Goal: Information Seeking & Learning: Learn about a topic

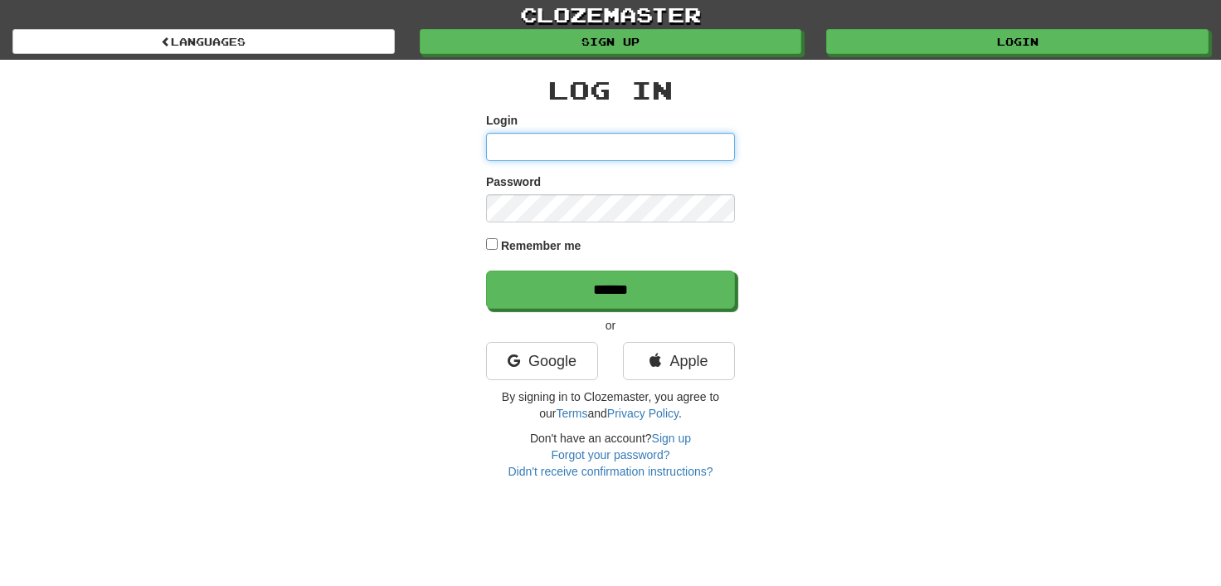
type input "**********"
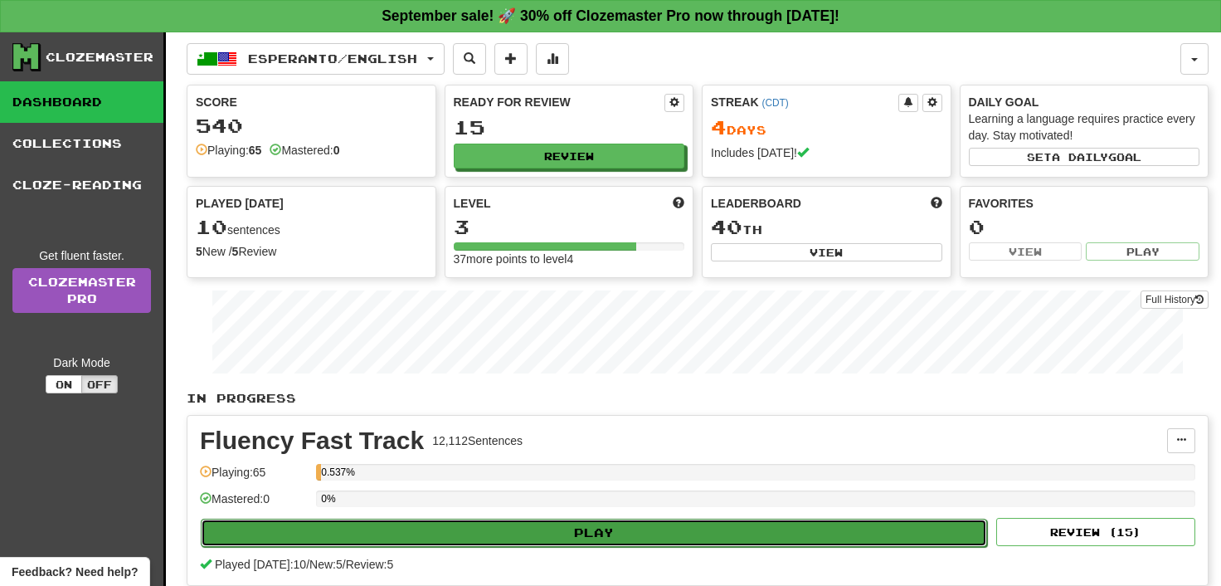
click at [455, 534] on button "Play" at bounding box center [594, 532] width 786 height 28
select select "**"
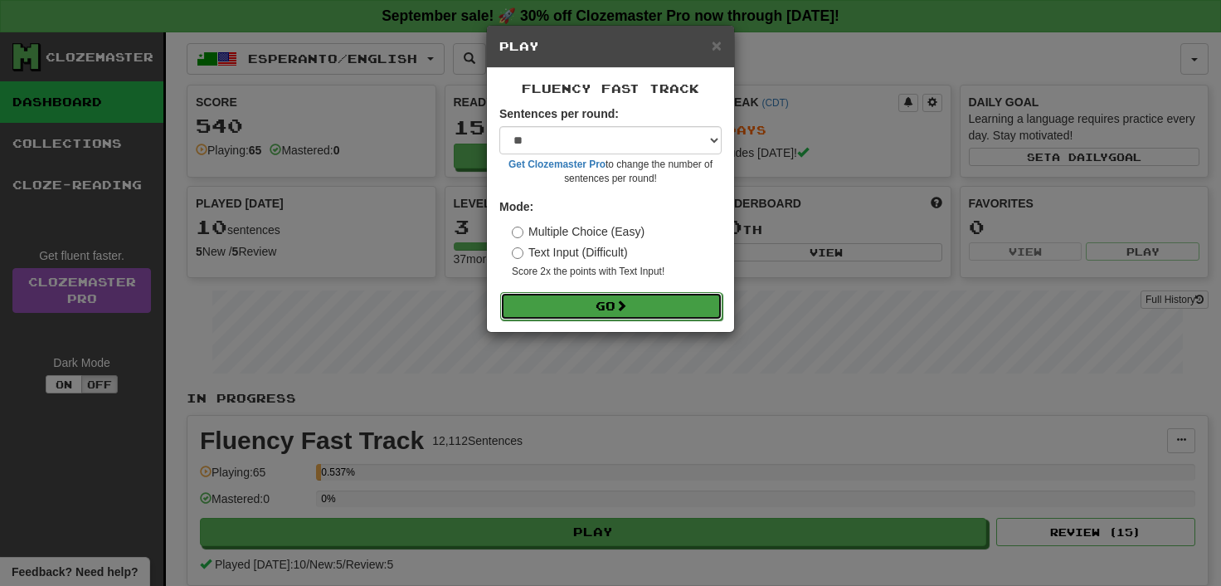
click at [617, 305] on button "Go" at bounding box center [611, 306] width 222 height 28
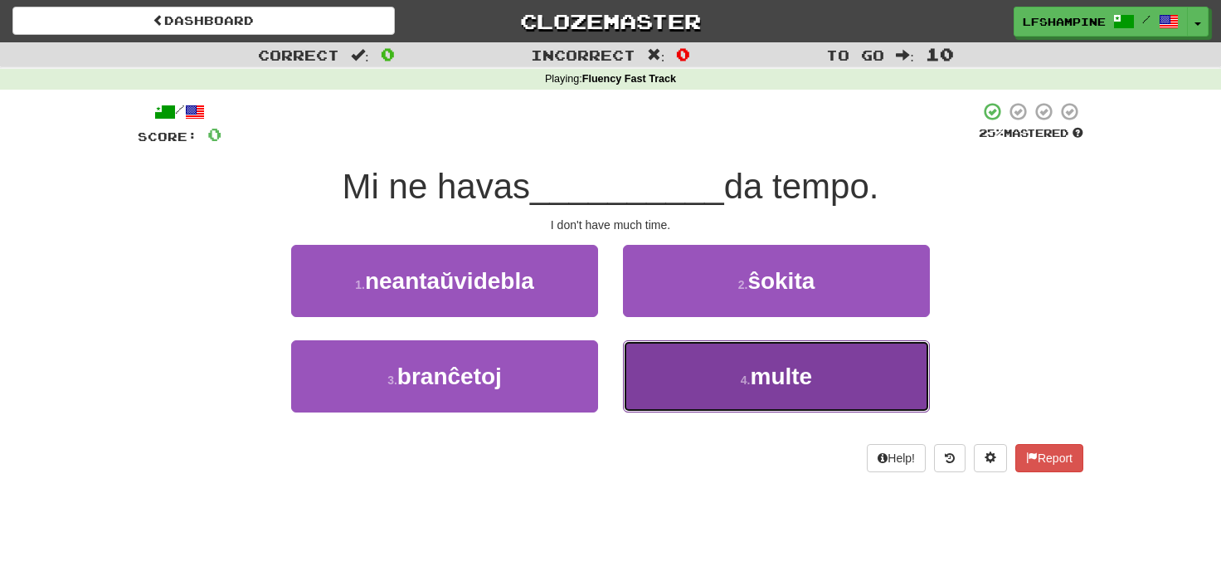
click at [751, 372] on button "4 . multe" at bounding box center [776, 376] width 307 height 72
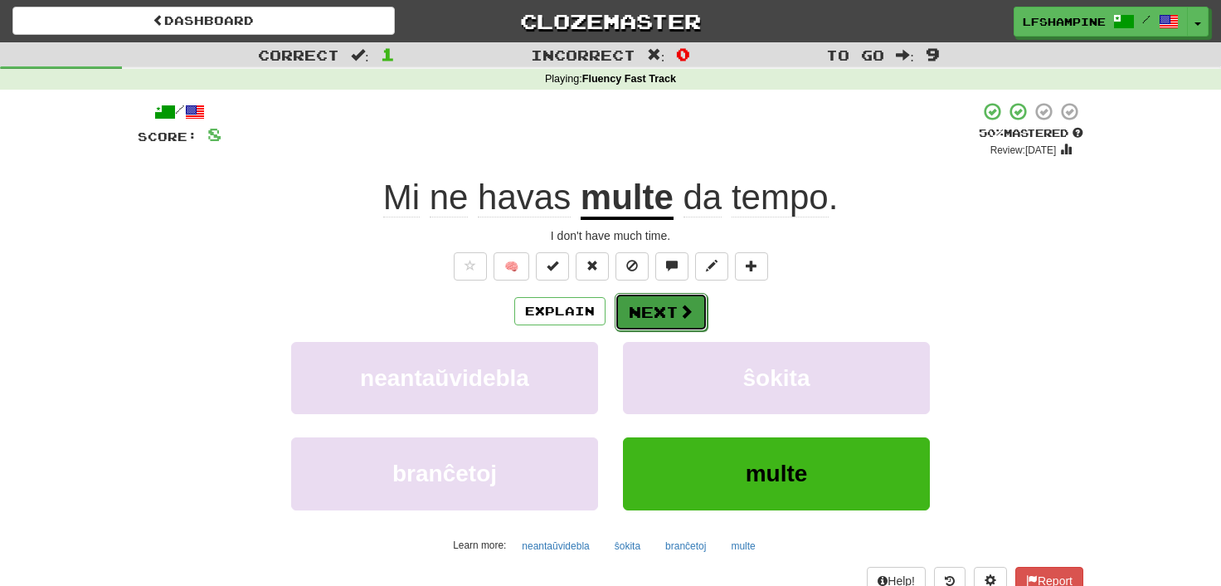
click at [662, 308] on button "Next" at bounding box center [661, 312] width 93 height 38
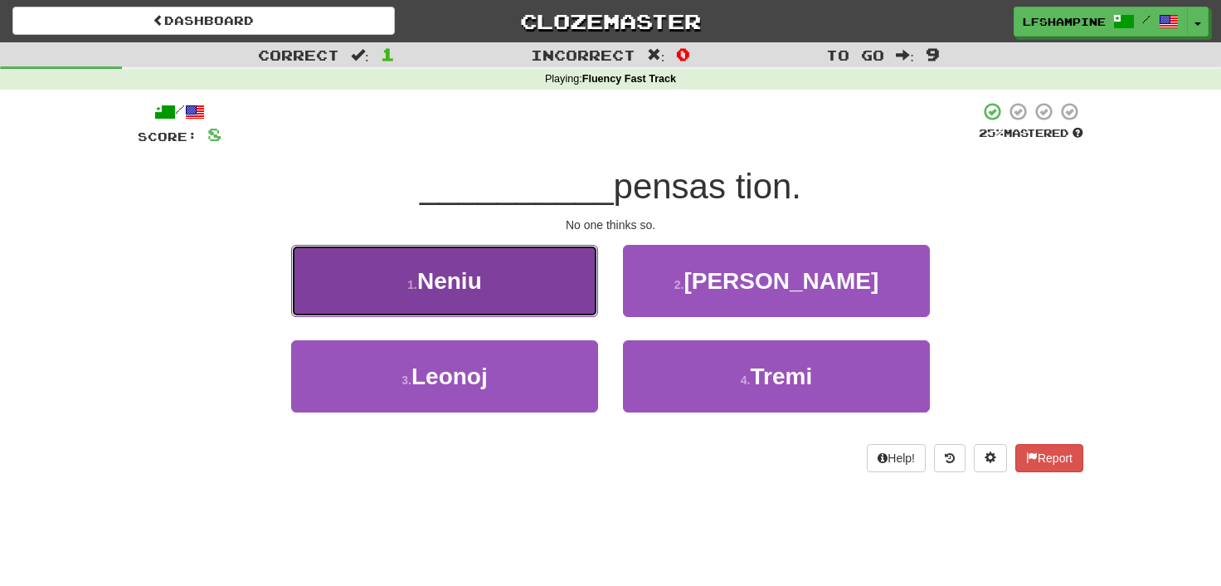
click at [498, 284] on button "1 . Neniu" at bounding box center [444, 281] width 307 height 72
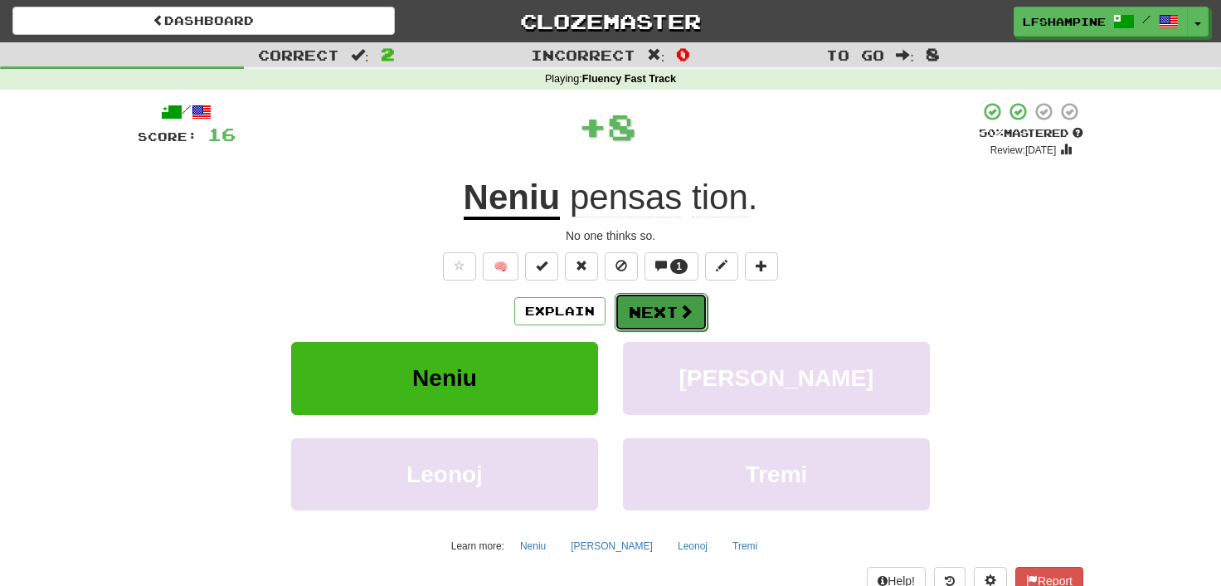
click at [664, 306] on button "Next" at bounding box center [661, 312] width 93 height 38
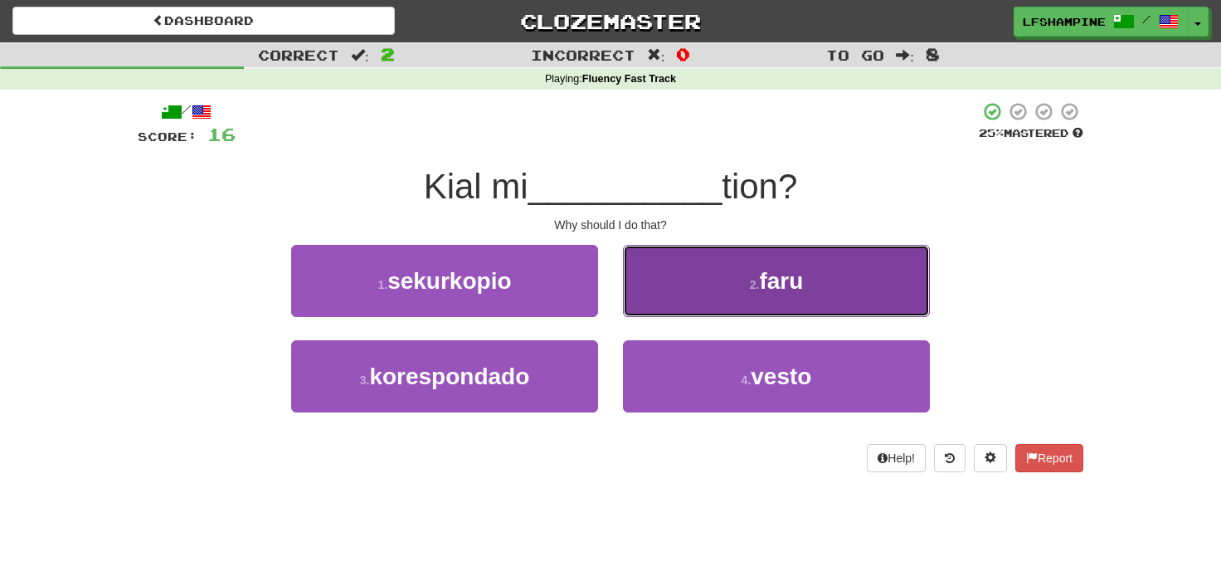
click at [773, 285] on span "faru" at bounding box center [781, 281] width 44 height 26
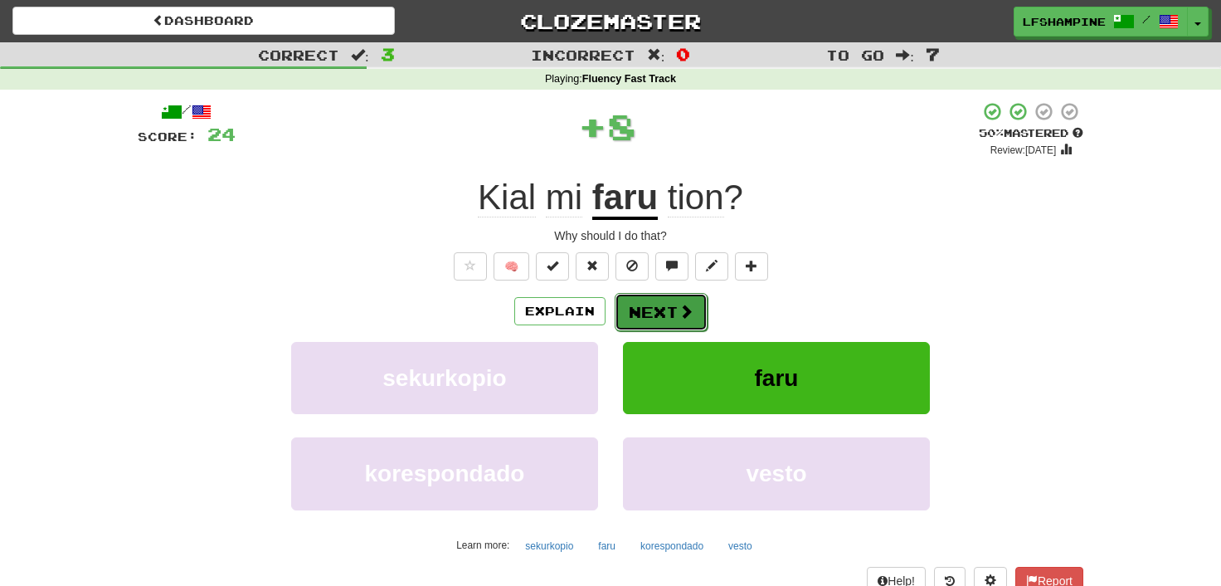
click at [666, 311] on button "Next" at bounding box center [661, 312] width 93 height 38
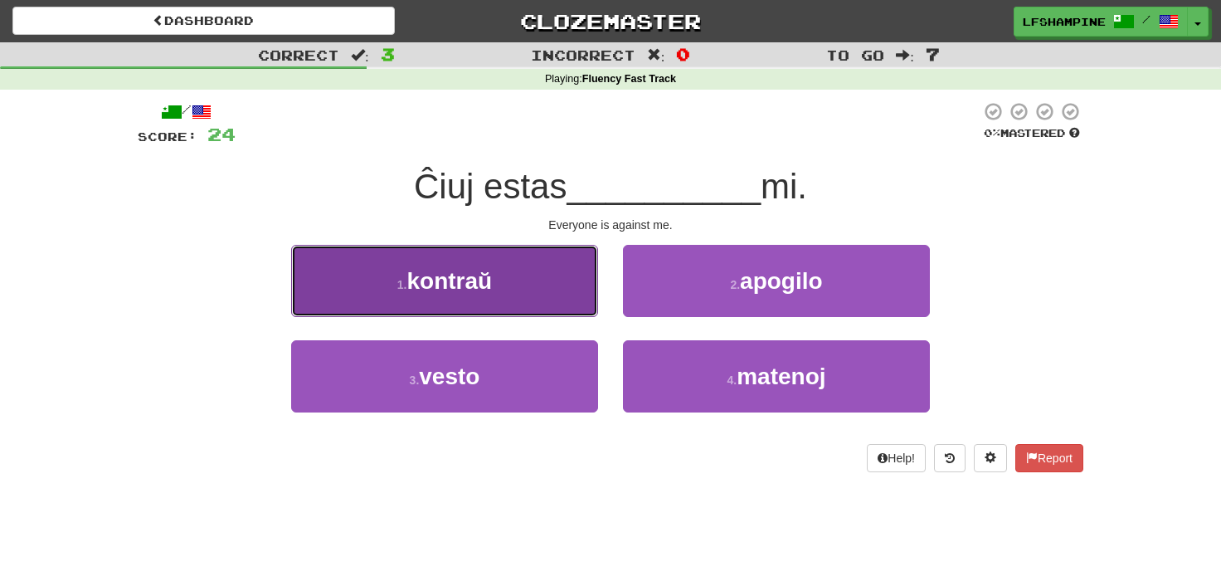
click at [485, 271] on span "kontraŭ" at bounding box center [449, 281] width 85 height 26
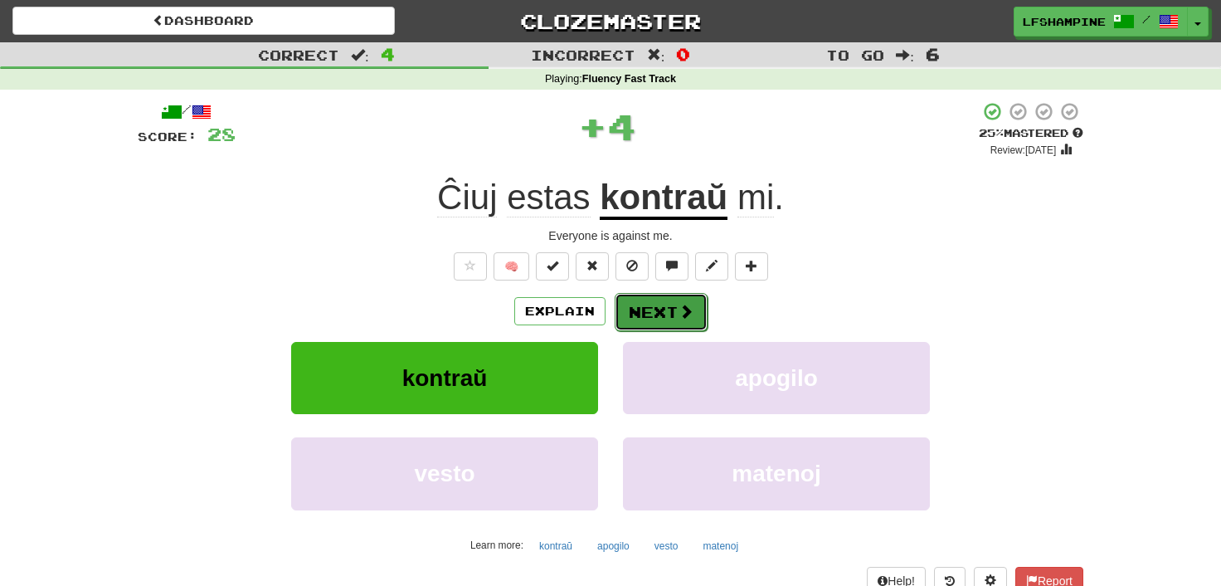
click at [655, 305] on button "Next" at bounding box center [661, 312] width 93 height 38
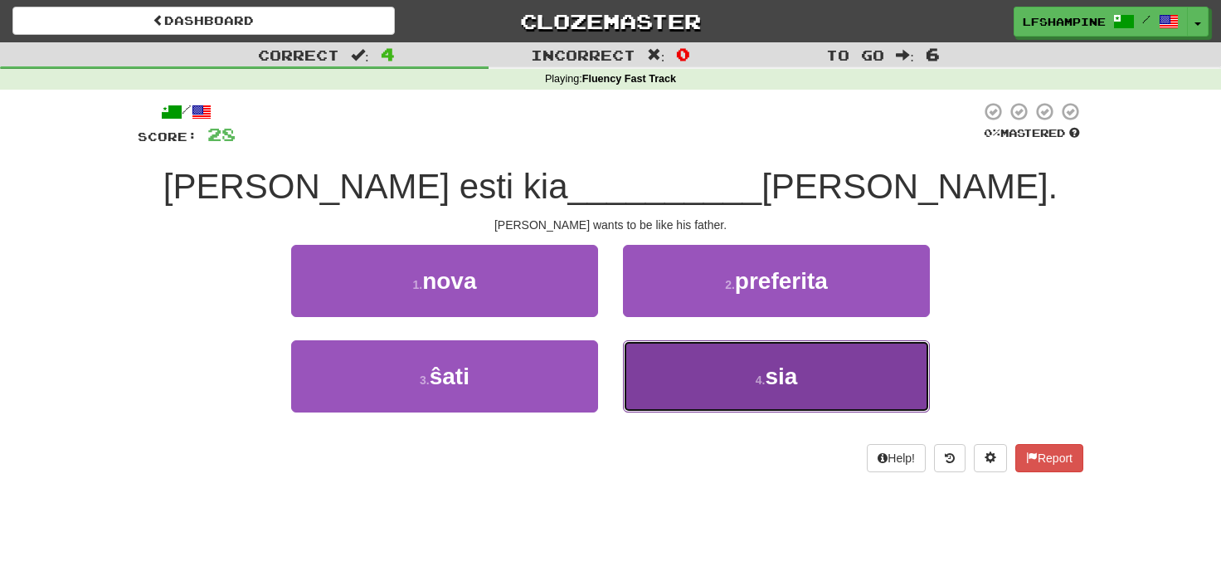
click at [761, 375] on small "4 ." at bounding box center [761, 379] width 10 height 13
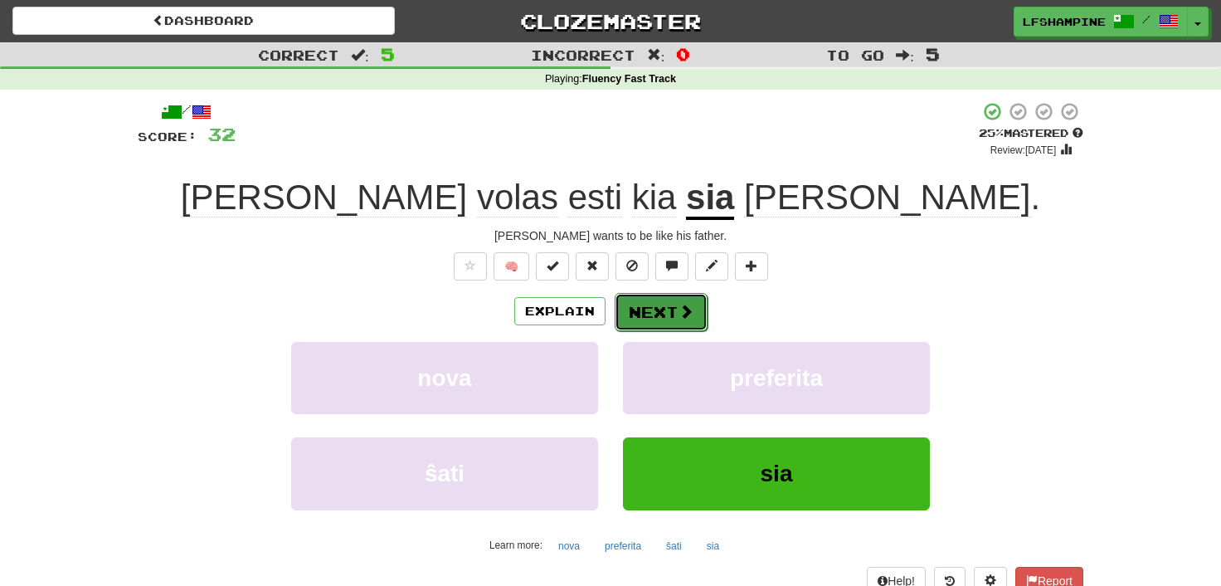
click at [664, 309] on button "Next" at bounding box center [661, 312] width 93 height 38
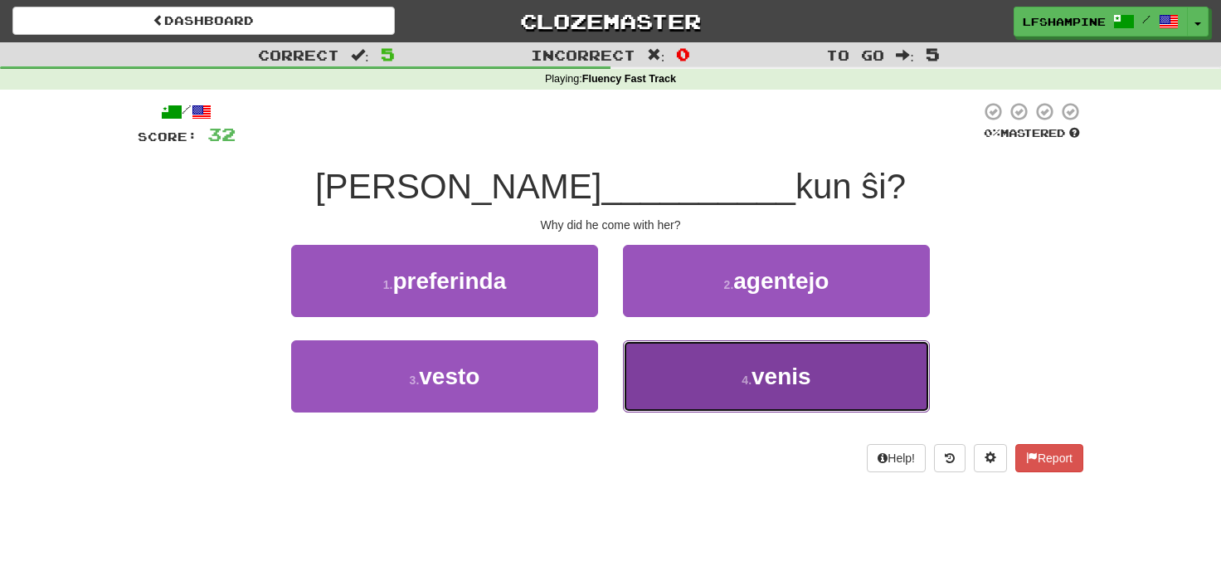
click at [769, 368] on span "venis" at bounding box center [781, 376] width 60 height 26
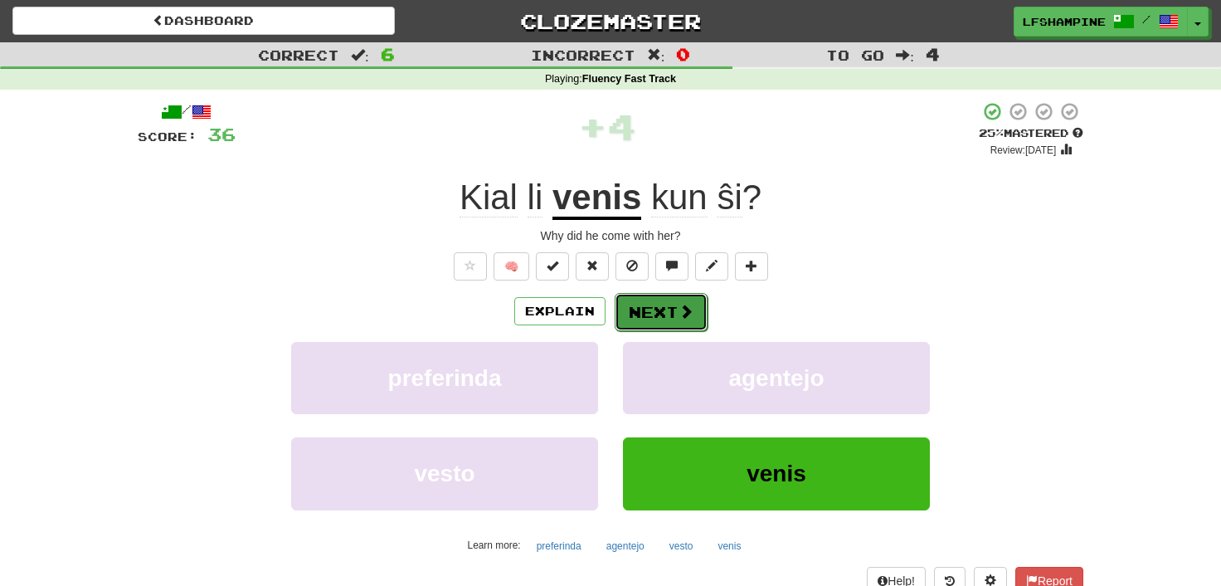
click at [650, 312] on button "Next" at bounding box center [661, 312] width 93 height 38
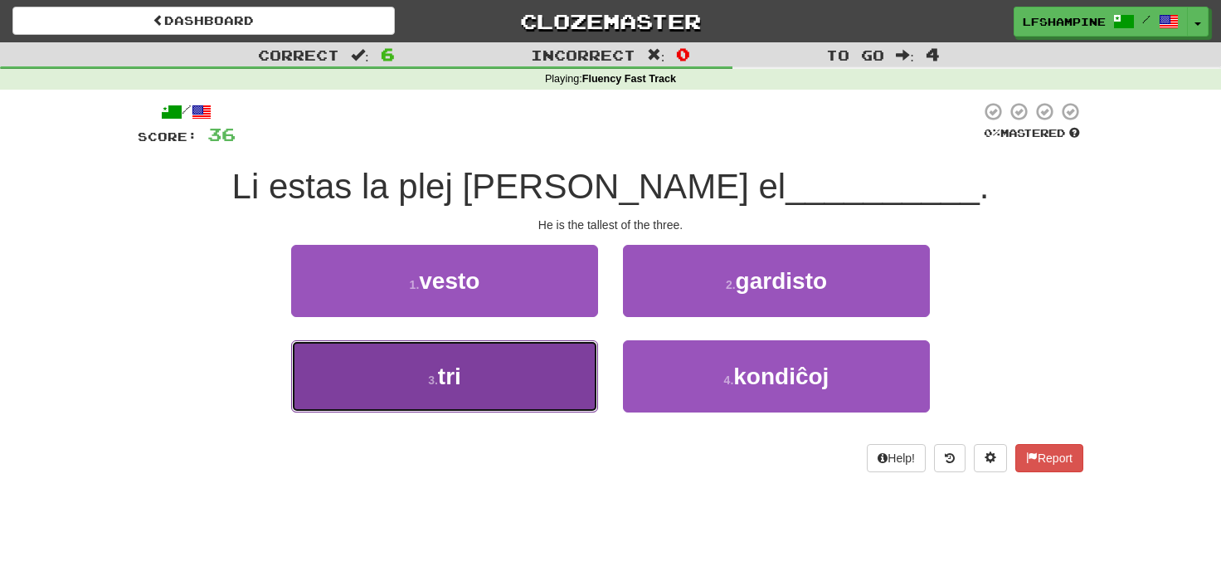
click at [506, 371] on button "3 . tri" at bounding box center [444, 376] width 307 height 72
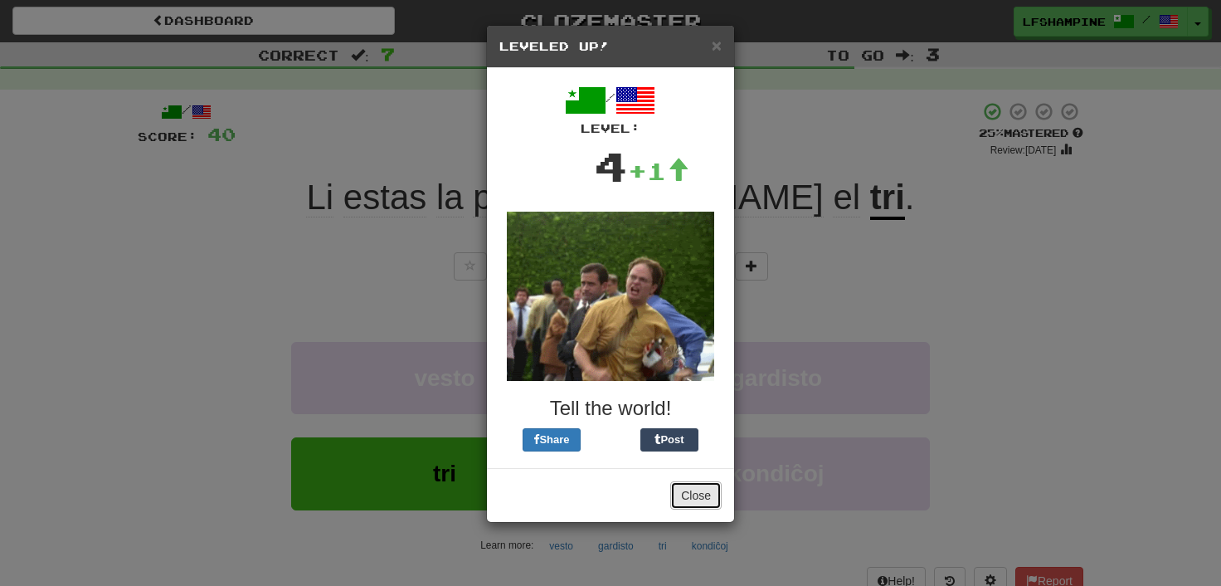
click at [700, 489] on button "Close" at bounding box center [695, 495] width 51 height 28
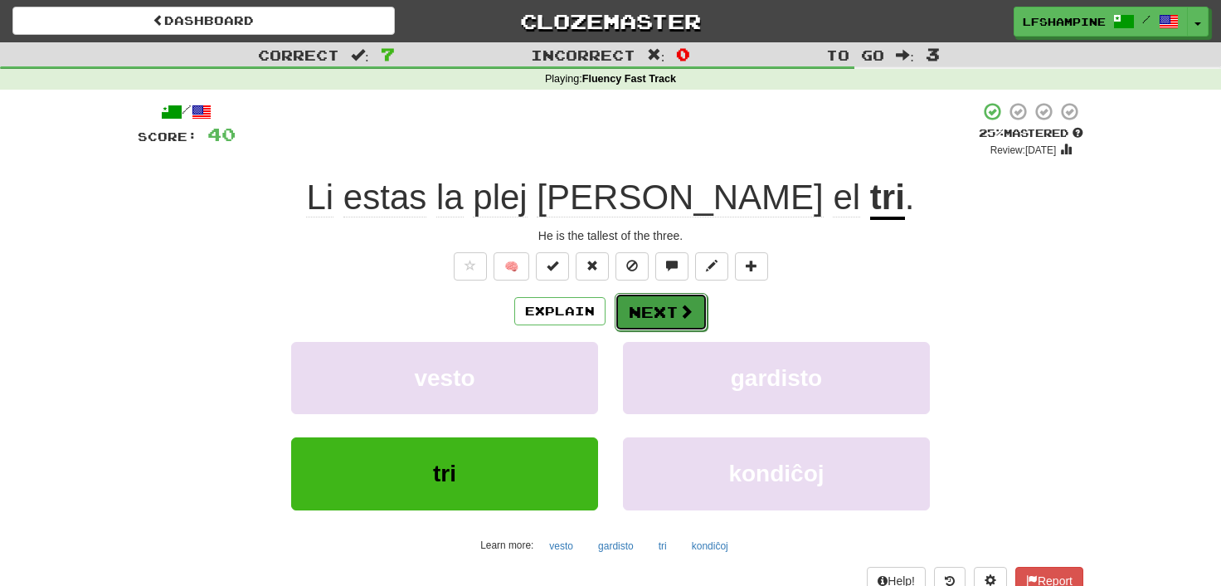
click at [666, 309] on button "Next" at bounding box center [661, 312] width 93 height 38
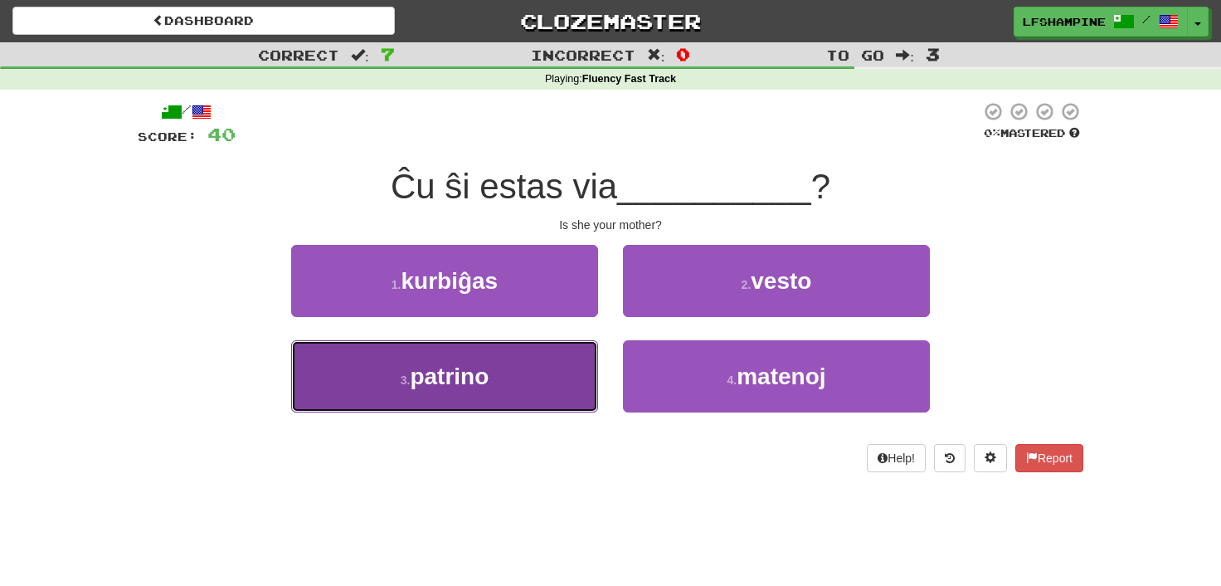
click at [471, 377] on span "patrino" at bounding box center [449, 376] width 79 height 26
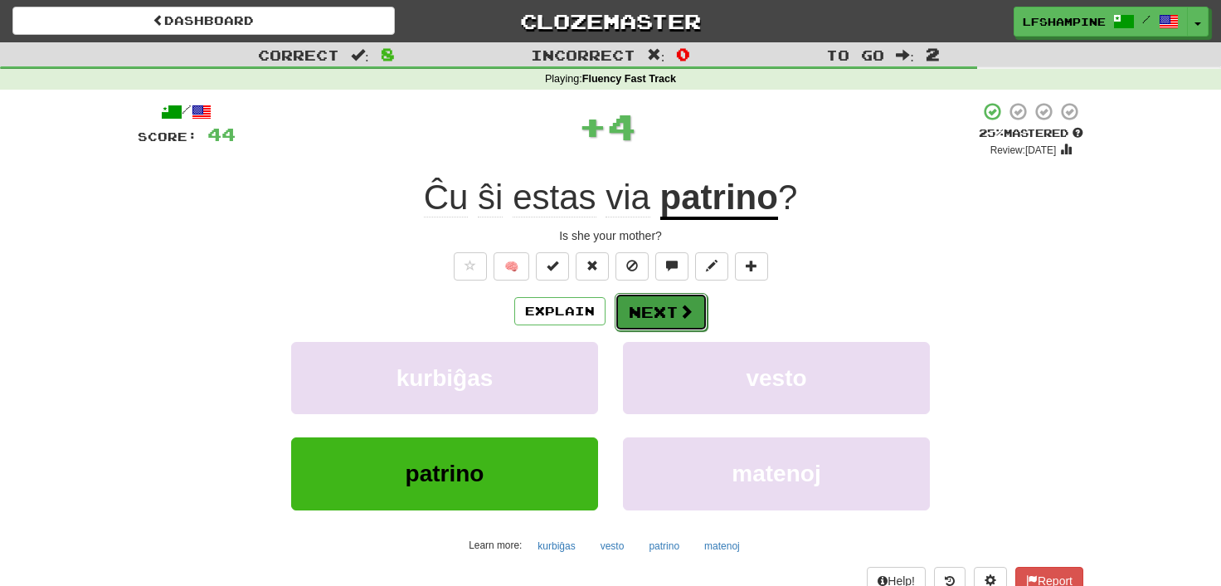
click at [647, 304] on button "Next" at bounding box center [661, 312] width 93 height 38
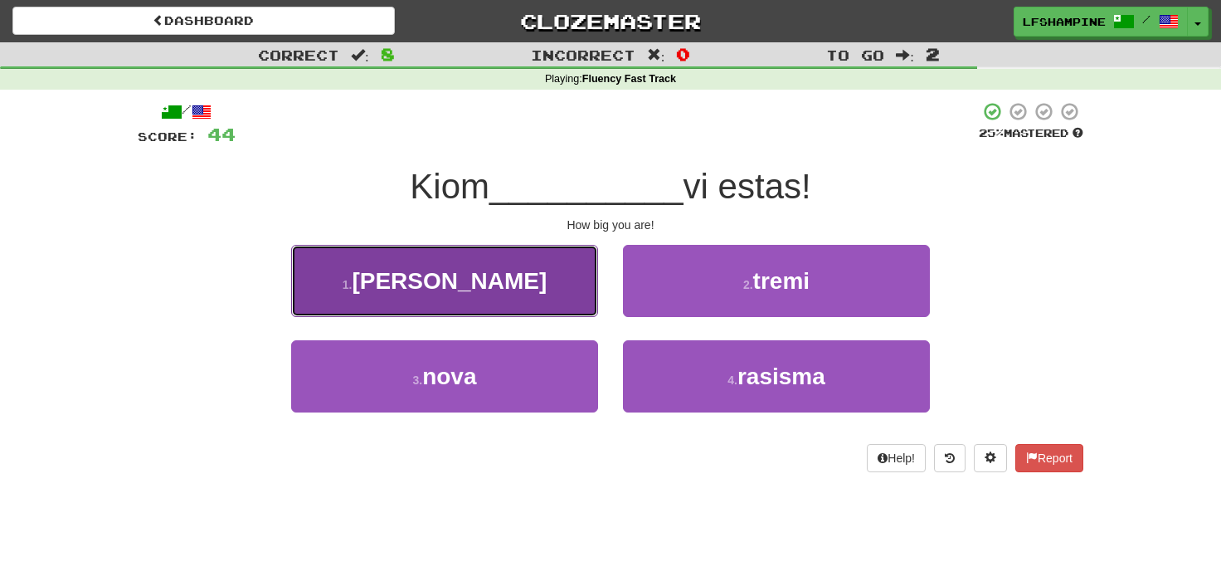
click at [503, 293] on button "1 . granda" at bounding box center [444, 281] width 307 height 72
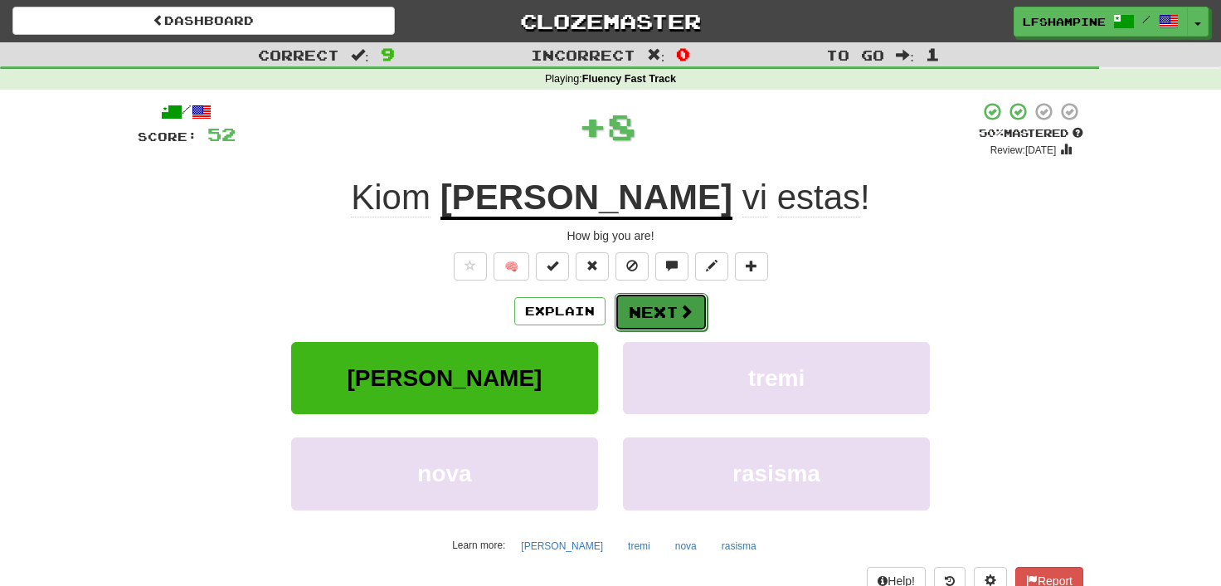
click at [665, 311] on button "Next" at bounding box center [661, 312] width 93 height 38
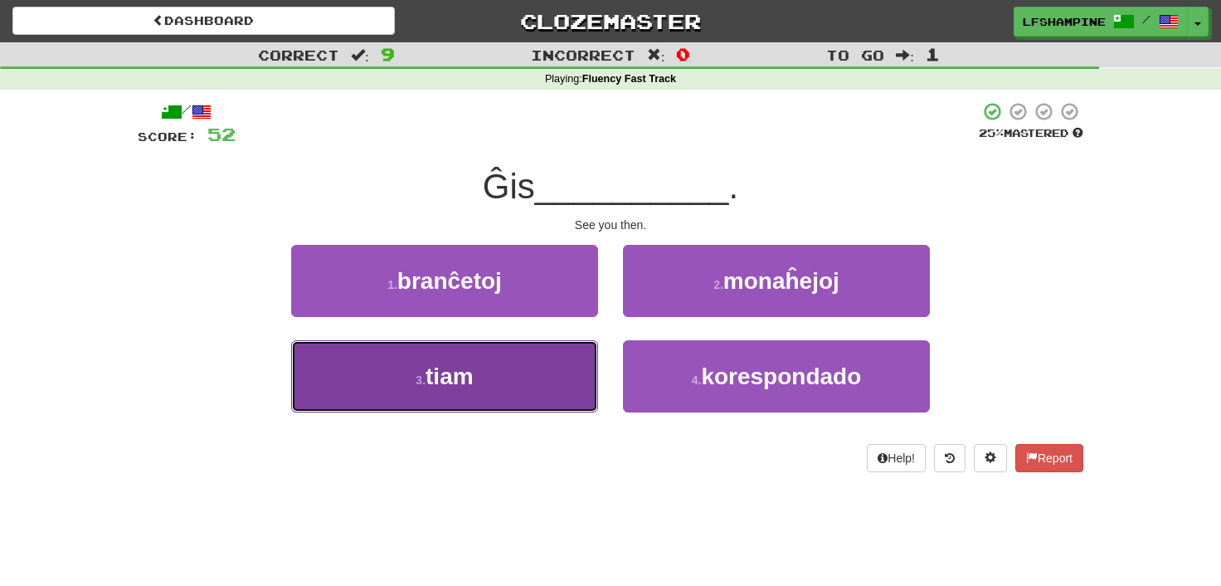
click at [484, 367] on button "3 . tiam" at bounding box center [444, 376] width 307 height 72
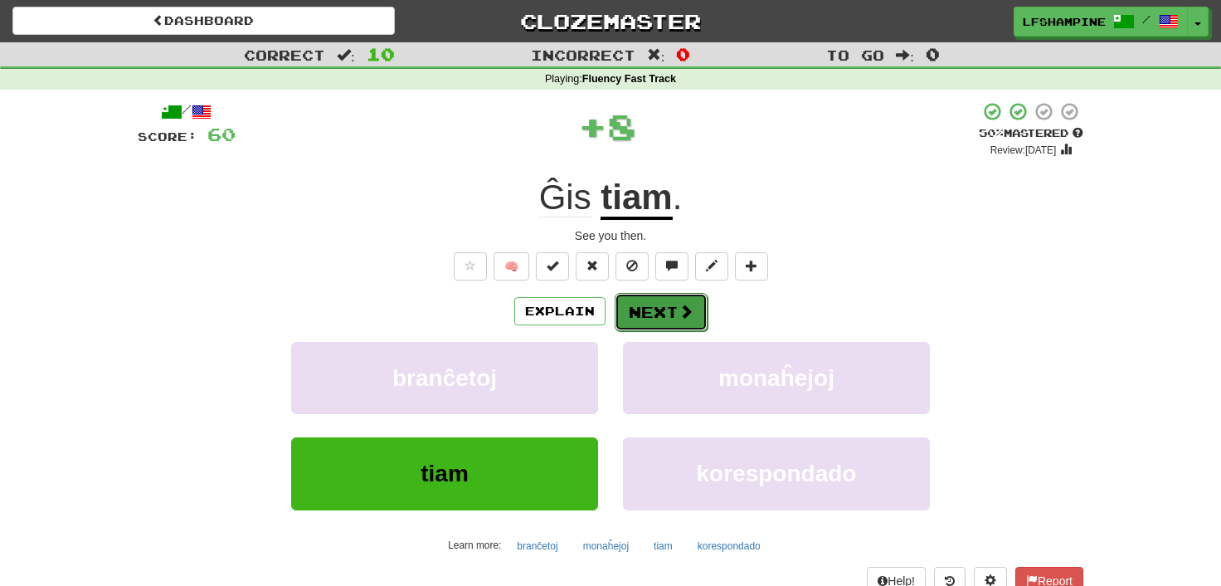
click at [668, 305] on button "Next" at bounding box center [661, 312] width 93 height 38
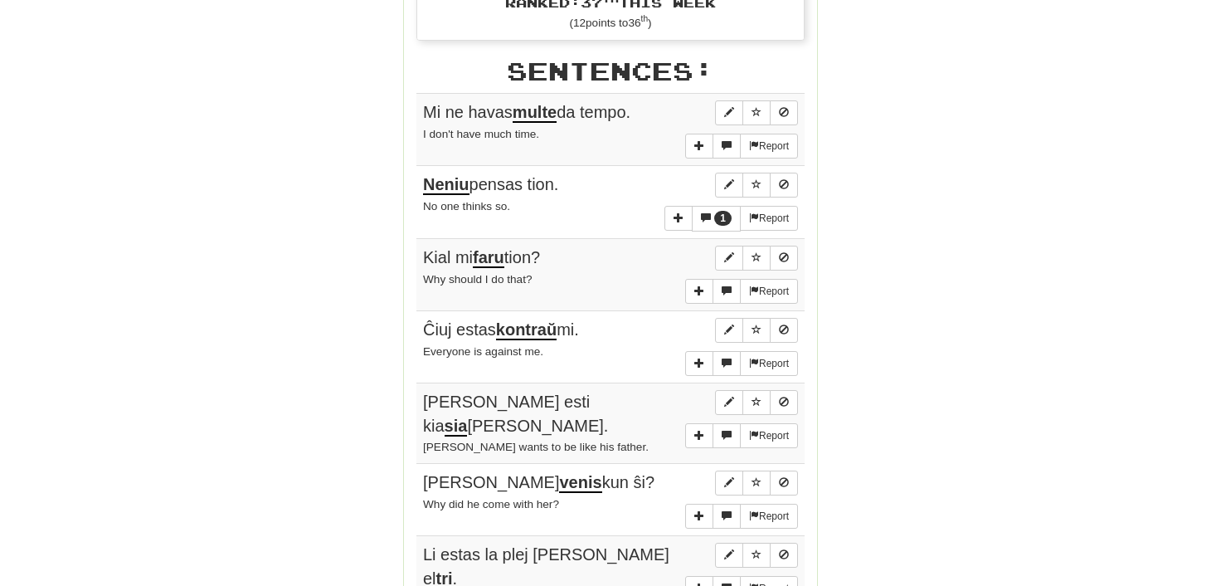
scroll to position [1007, 0]
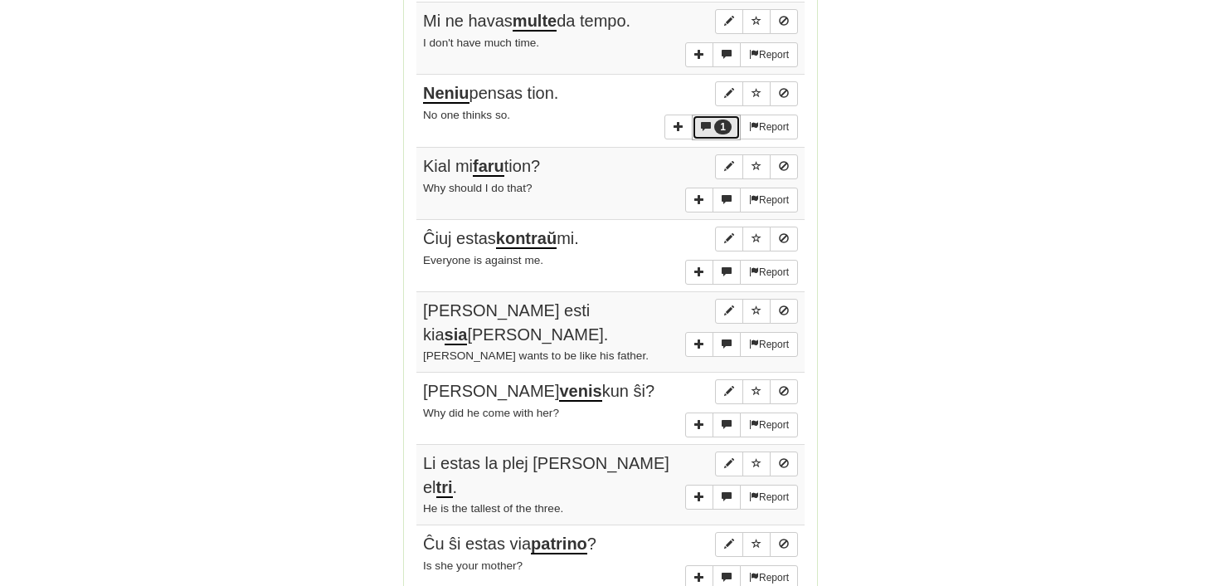
click at [720, 121] on span "1" at bounding box center [723, 127] width 6 height 12
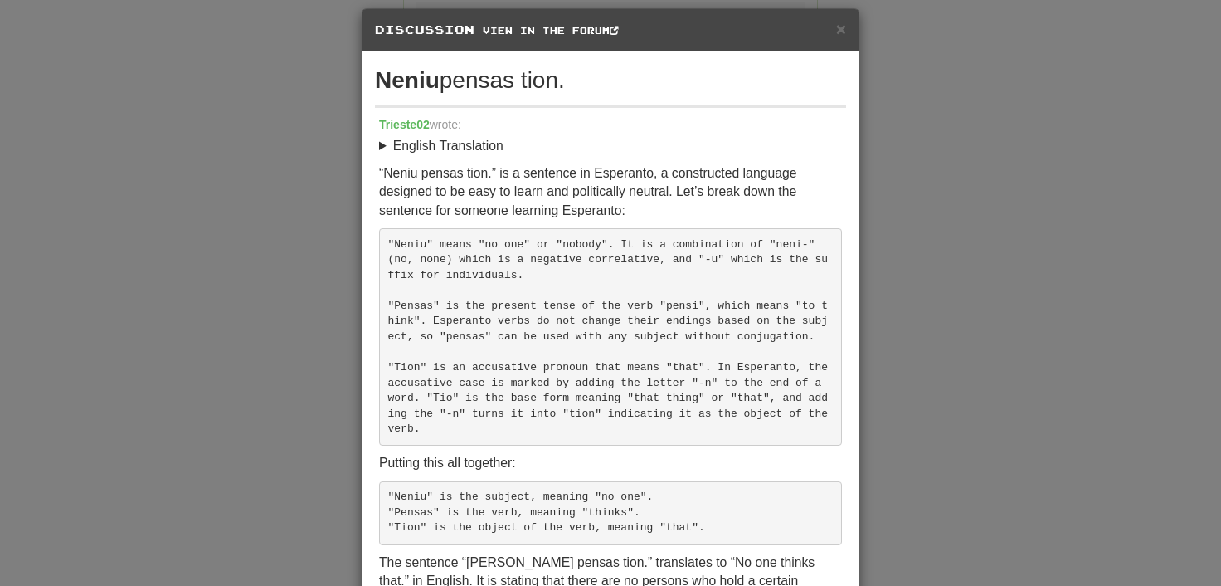
scroll to position [0, 0]
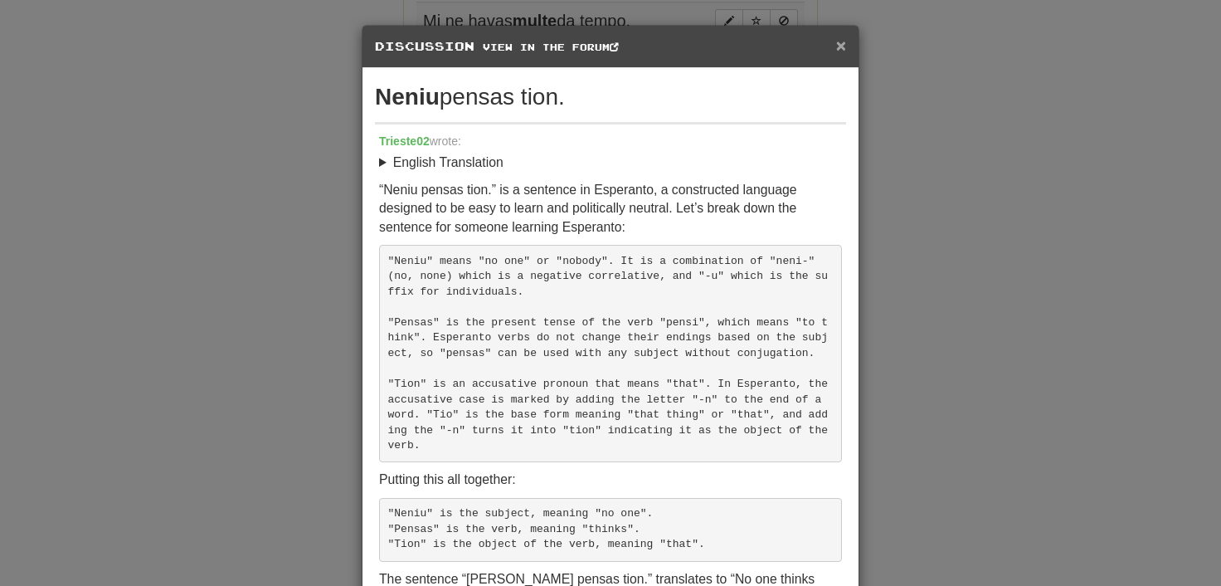
click at [839, 44] on span "×" at bounding box center [841, 45] width 10 height 19
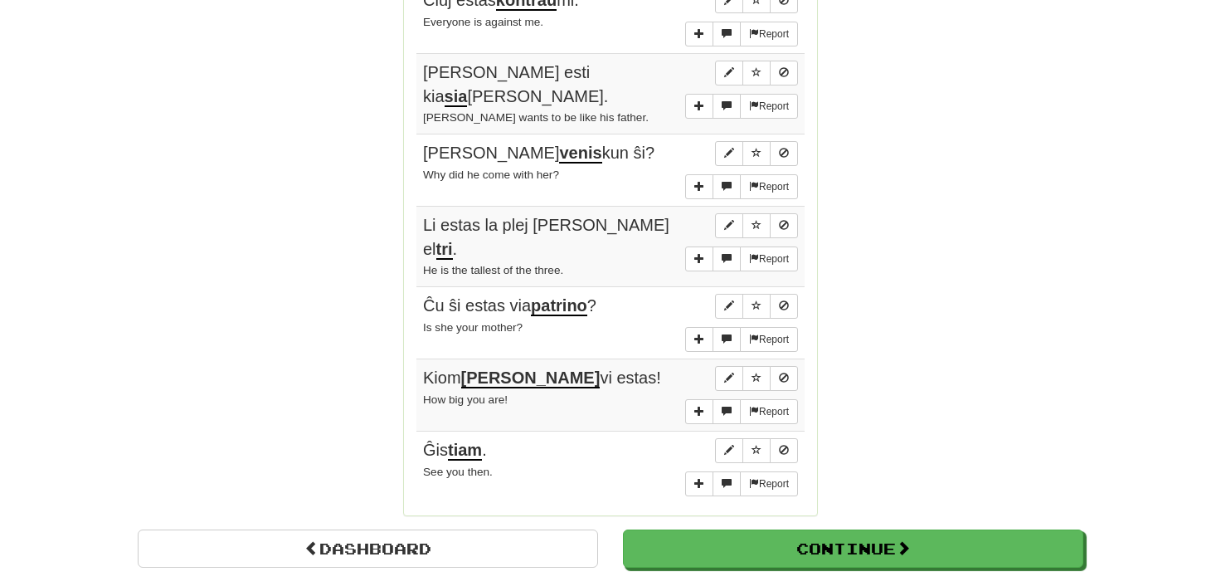
scroll to position [1281, 0]
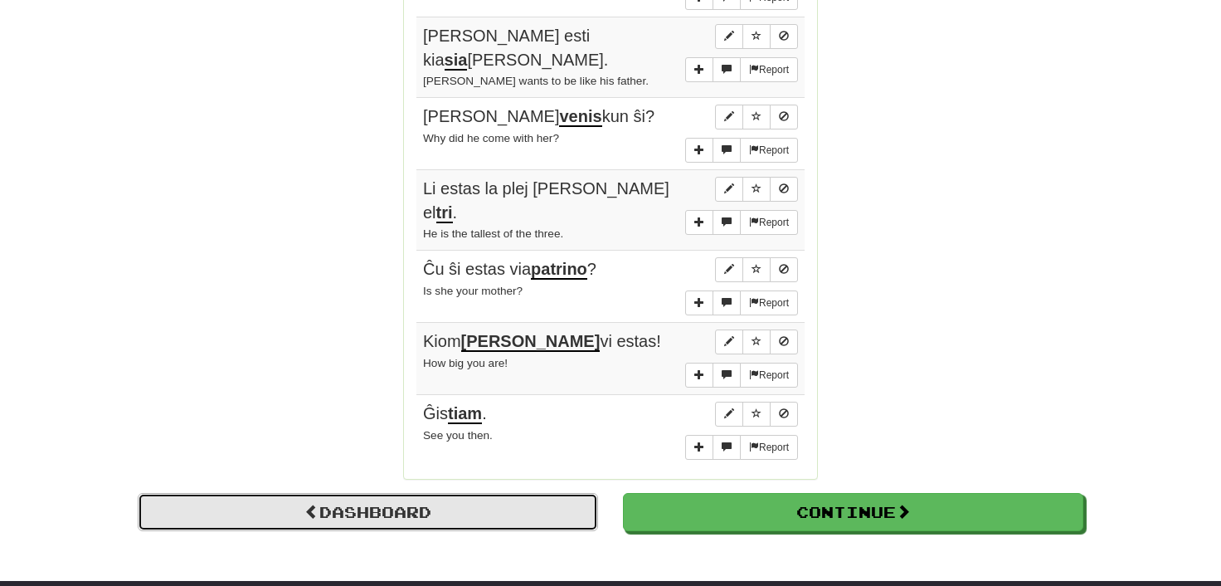
drag, startPoint x: 391, startPoint y: 477, endPoint x: 392, endPoint y: 468, distance: 9.2
click at [392, 493] on link "Dashboard" at bounding box center [368, 512] width 460 height 38
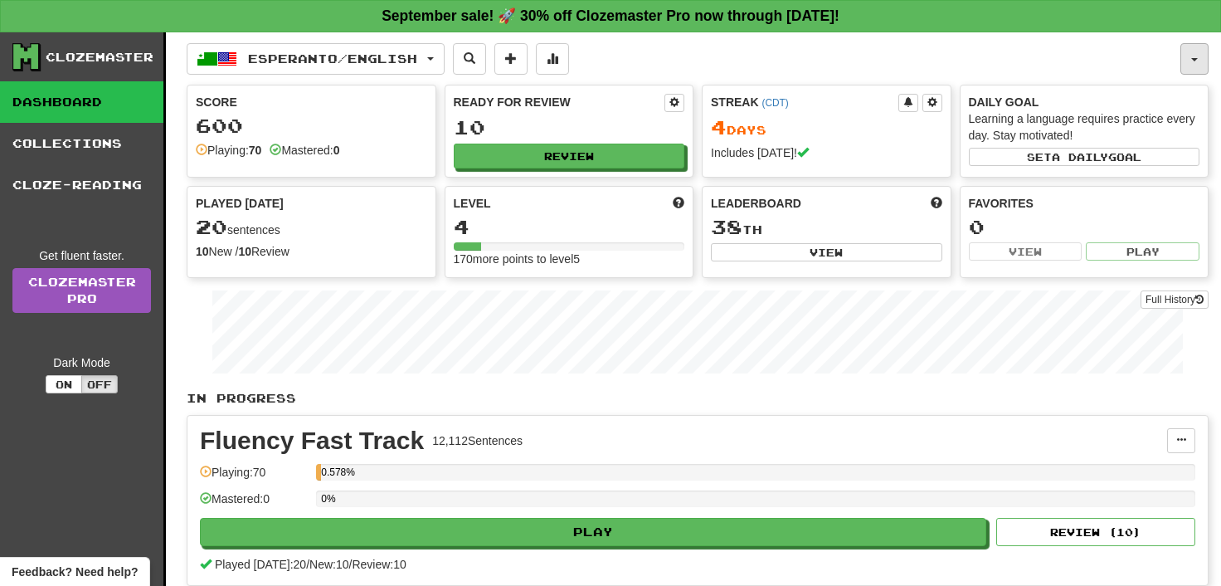
click at [1195, 61] on button "button" at bounding box center [1194, 59] width 28 height 32
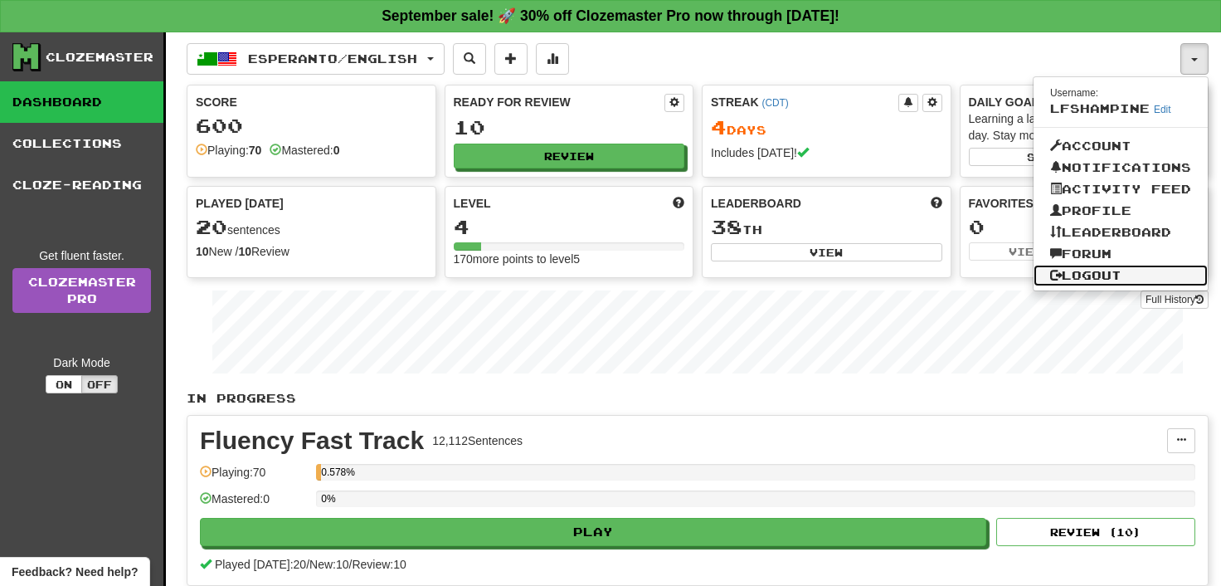
click at [1097, 275] on link "Logout" at bounding box center [1120, 276] width 174 height 22
